Goal: Task Accomplishment & Management: Use online tool/utility

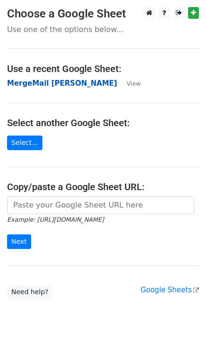
click at [29, 83] on strong "MergeMail [PERSON_NAME]" at bounding box center [62, 83] width 110 height 8
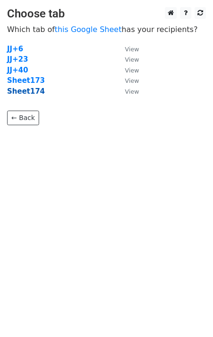
click at [37, 92] on strong "Sheet174" at bounding box center [26, 91] width 38 height 8
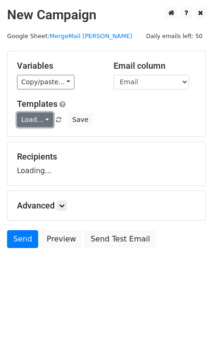
click at [32, 124] on link "Load..." at bounding box center [35, 120] width 36 height 15
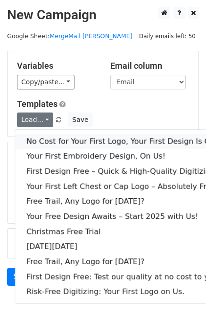
click at [57, 137] on link "No Cost for Your First Logo, Your First Design Is On Us!" at bounding box center [128, 141] width 226 height 15
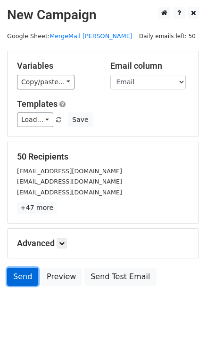
click at [18, 270] on link "Send" at bounding box center [22, 277] width 31 height 18
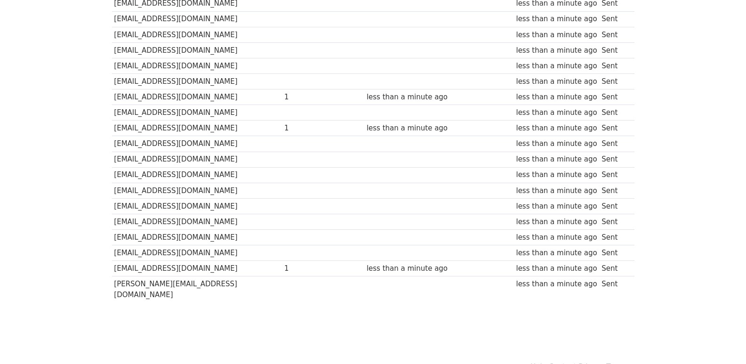
scroll to position [655, 0]
